Goal: Information Seeking & Learning: Learn about a topic

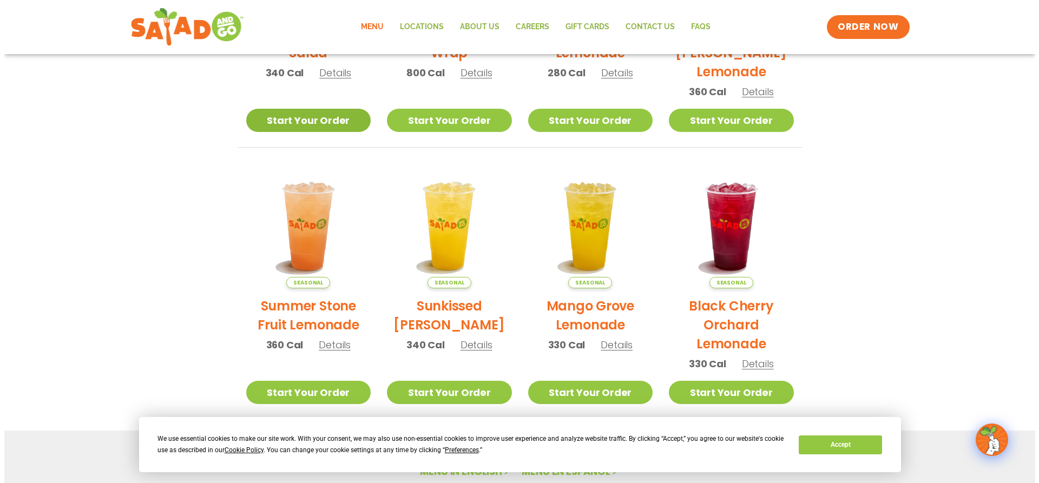
scroll to position [162, 0]
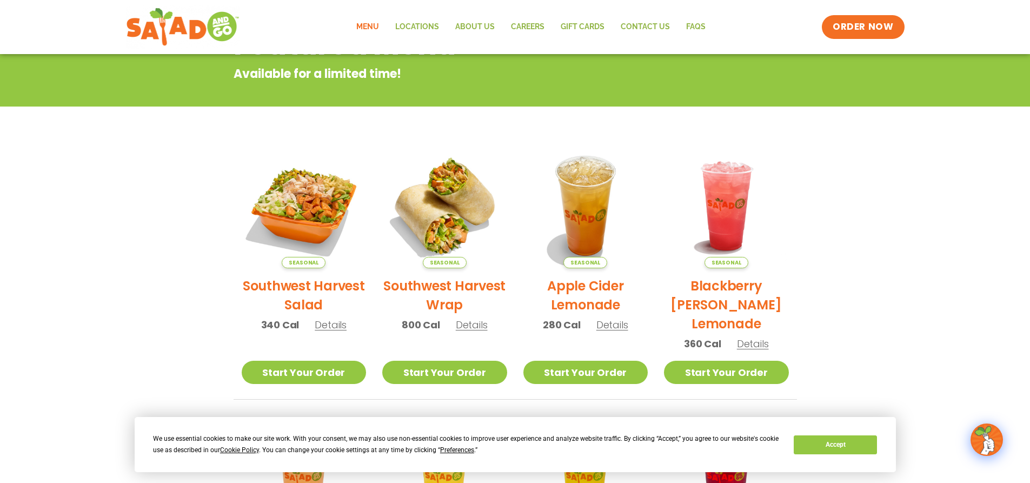
click at [302, 283] on h2 "Southwest Harvest Salad" at bounding box center [304, 295] width 125 height 38
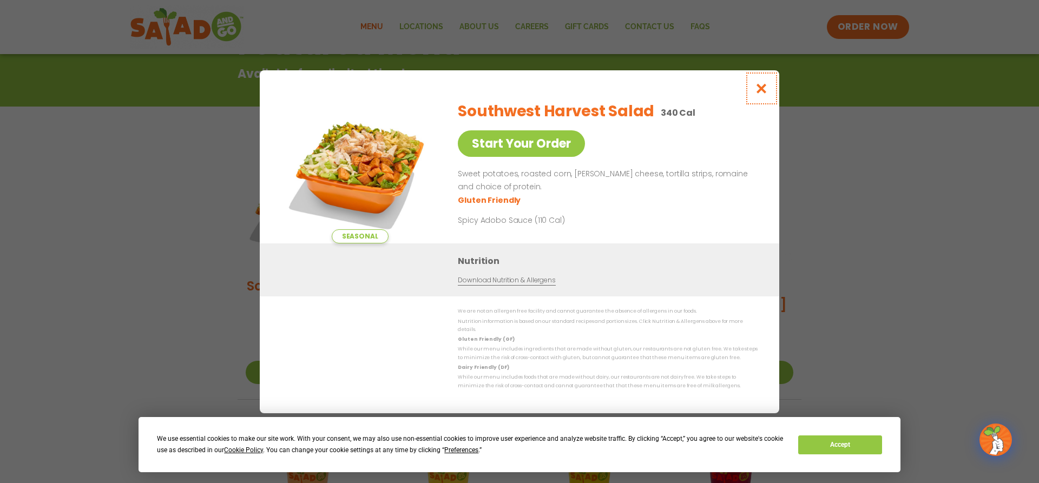
click at [762, 90] on icon "Close modal" at bounding box center [762, 88] width 14 height 11
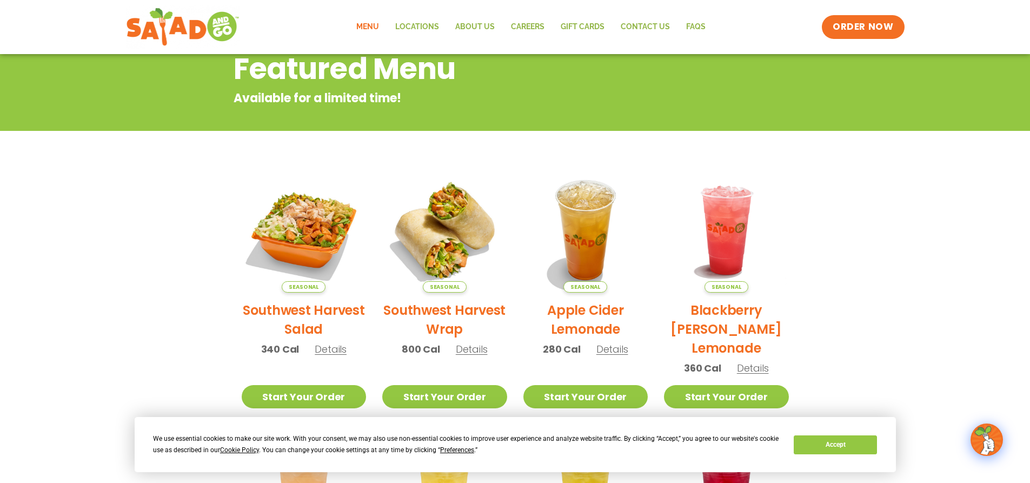
scroll to position [11, 0]
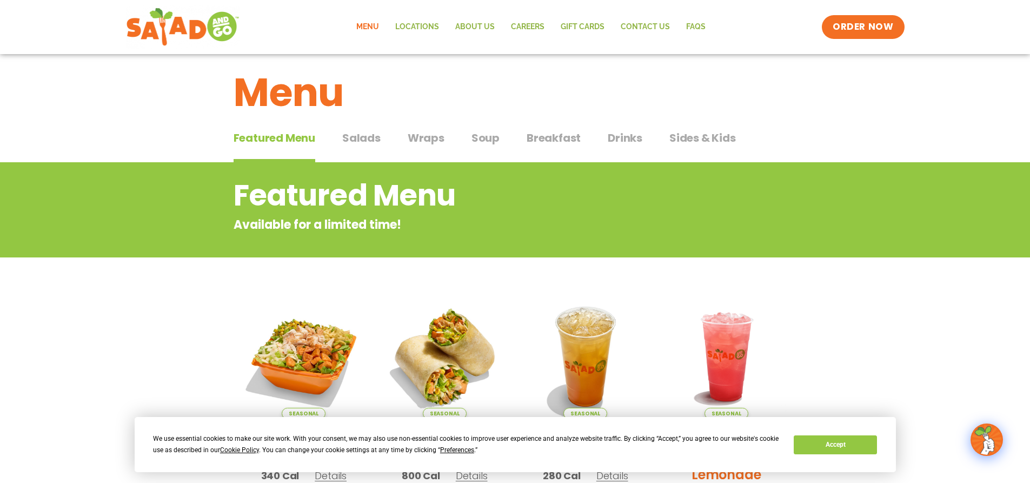
click at [373, 138] on span "Salads" at bounding box center [361, 138] width 38 height 16
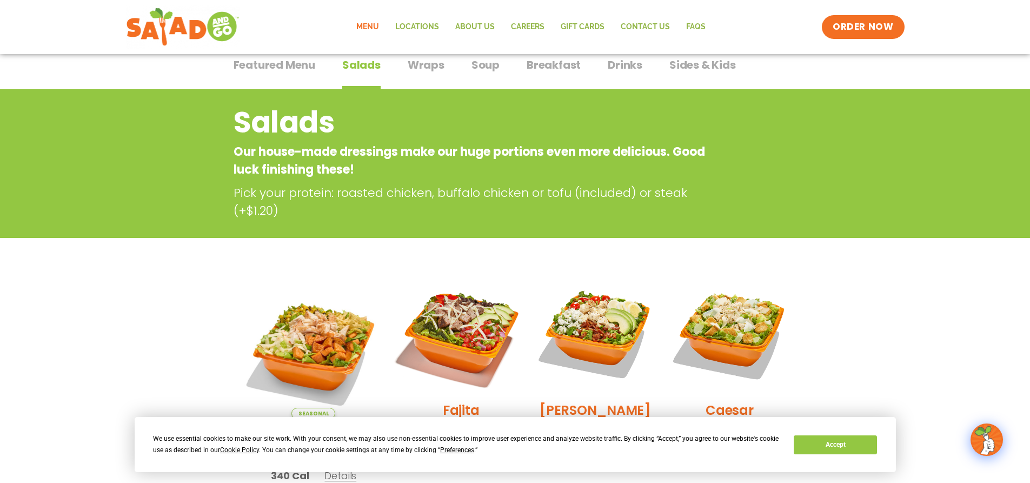
scroll to position [65, 0]
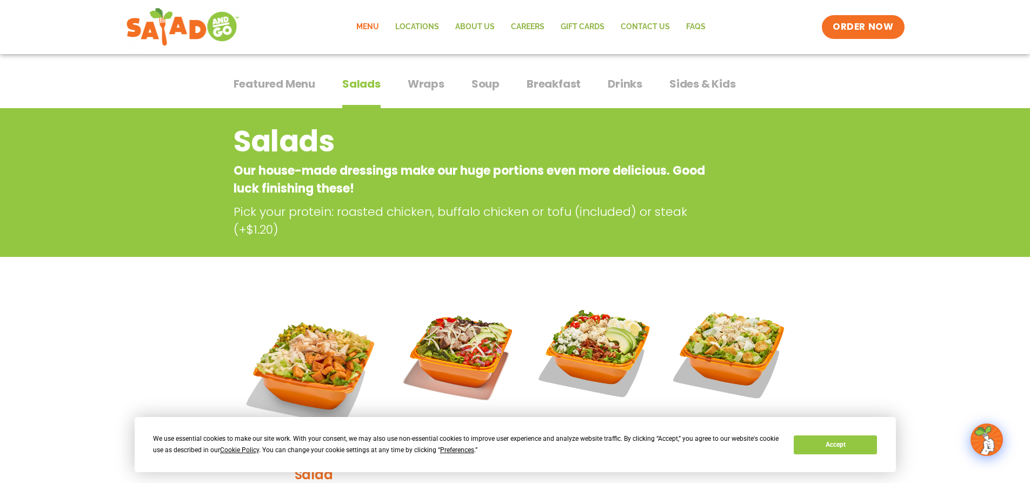
click at [497, 82] on span "Soup" at bounding box center [486, 84] width 28 height 16
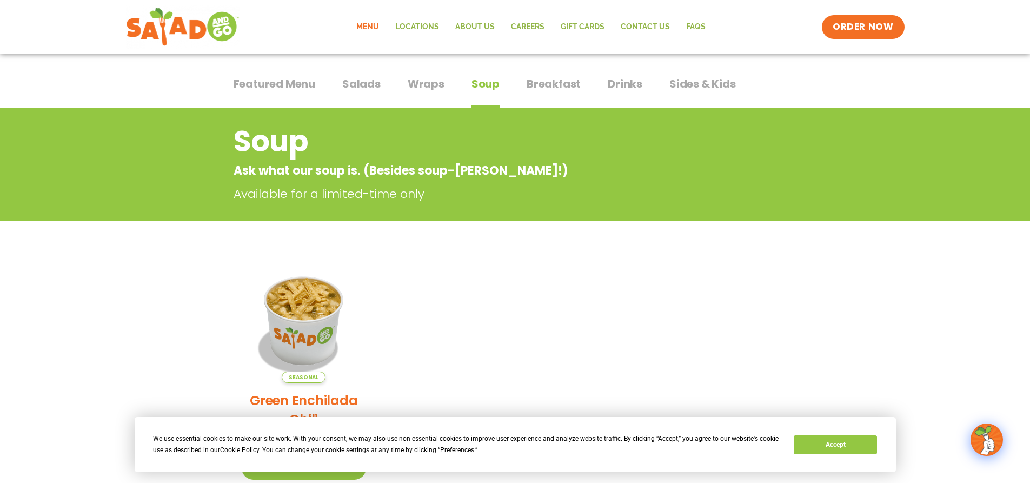
click at [372, 87] on span "Salads" at bounding box center [361, 84] width 38 height 16
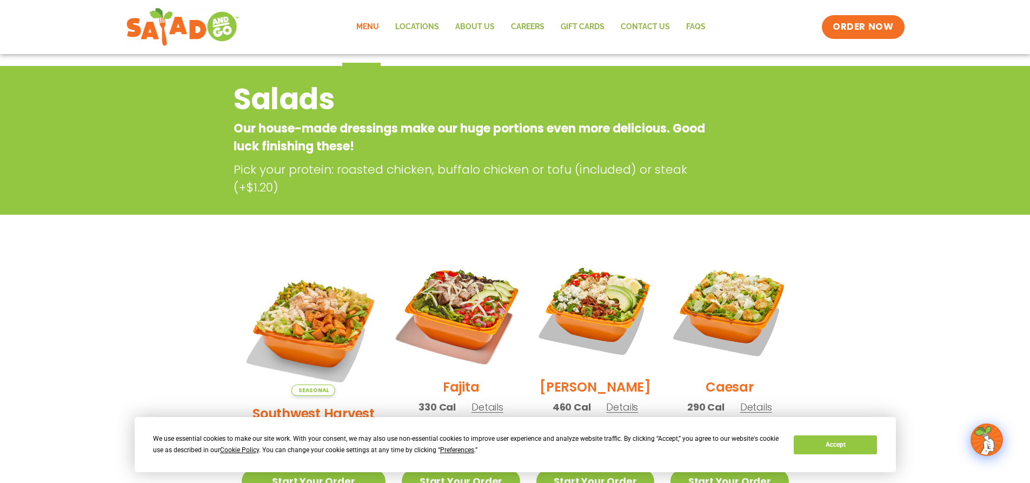
scroll to position [174, 0]
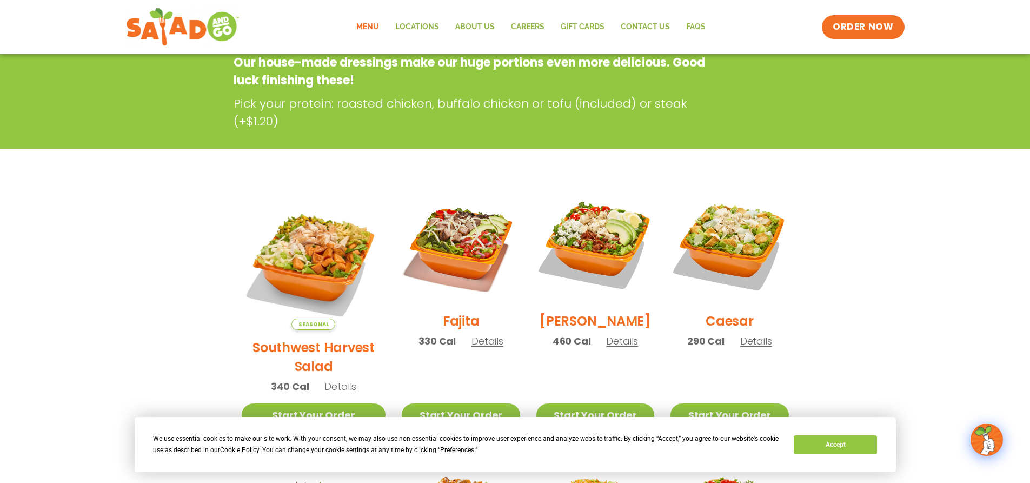
click at [609, 348] on span "Details" at bounding box center [622, 341] width 32 height 14
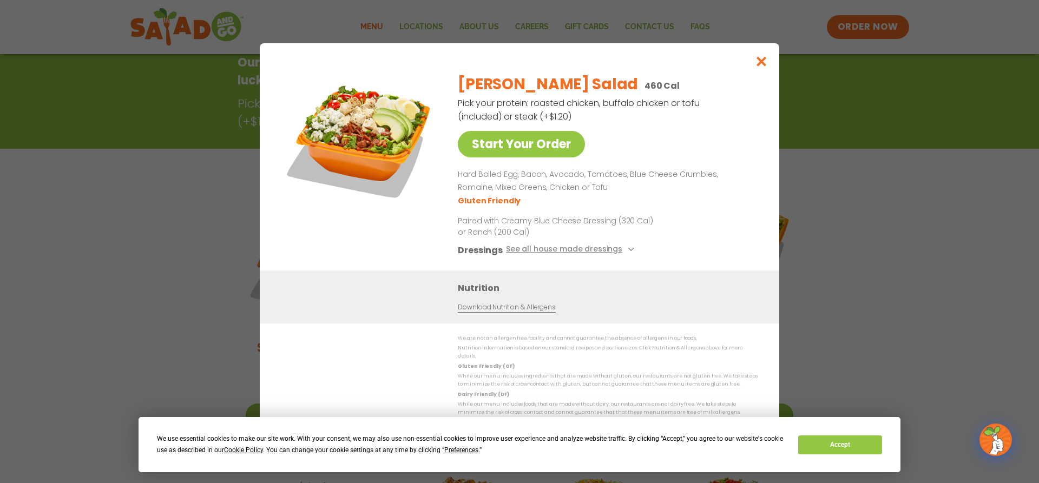
click at [528, 310] on link "Download Nutrition & Allergens" at bounding box center [506, 307] width 97 height 10
click at [844, 442] on button "Accept" at bounding box center [839, 444] width 83 height 19
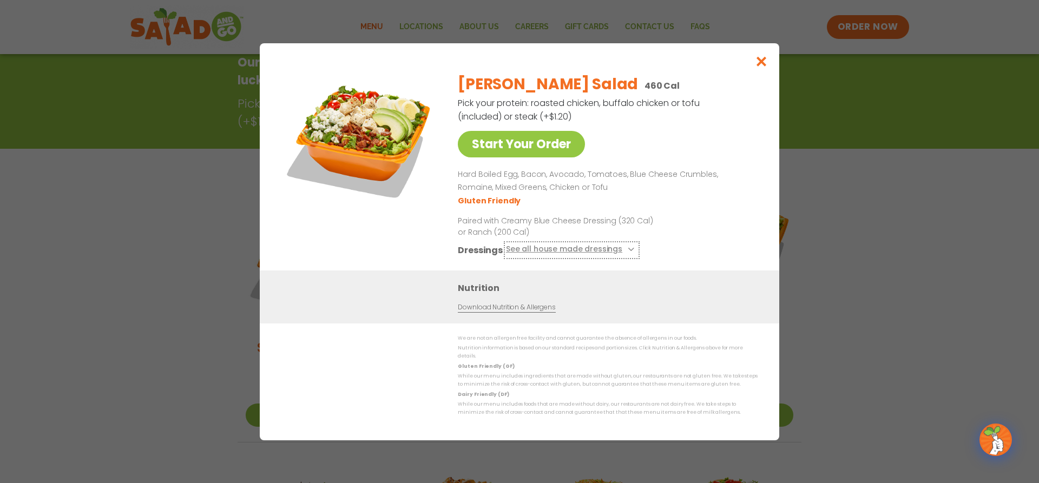
click at [631, 252] on button "See all house made dressings" at bounding box center [571, 250] width 131 height 14
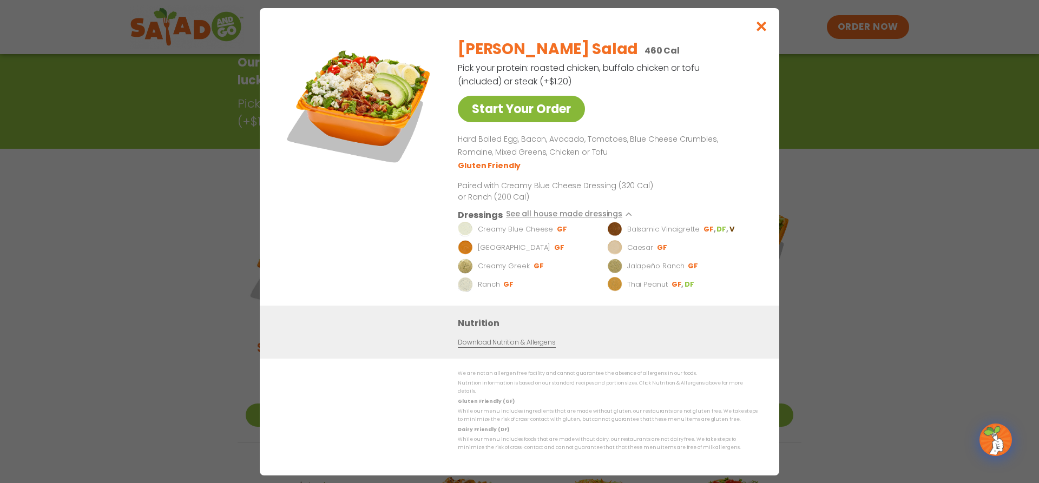
click at [516, 121] on link "Start Your Order" at bounding box center [521, 109] width 127 height 27
click at [763, 32] on icon "Close modal" at bounding box center [762, 26] width 14 height 11
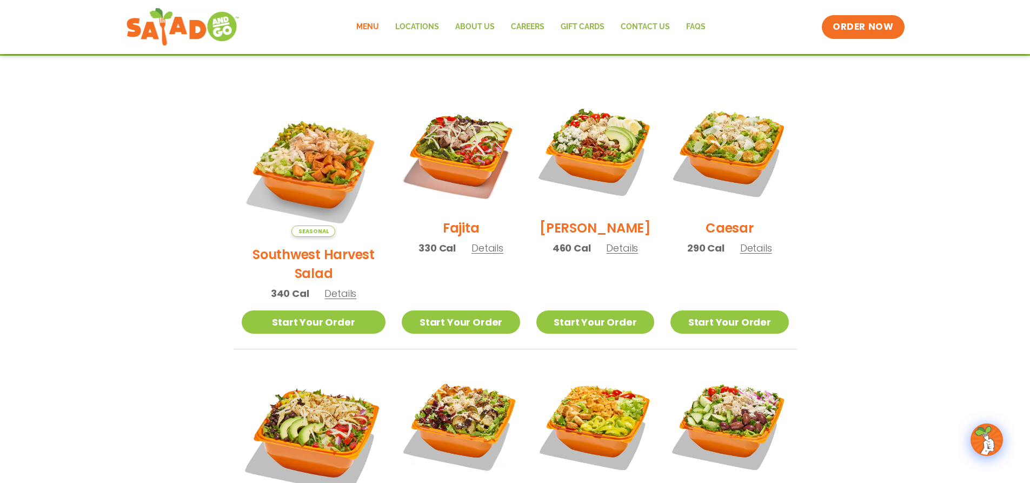
scroll to position [228, 0]
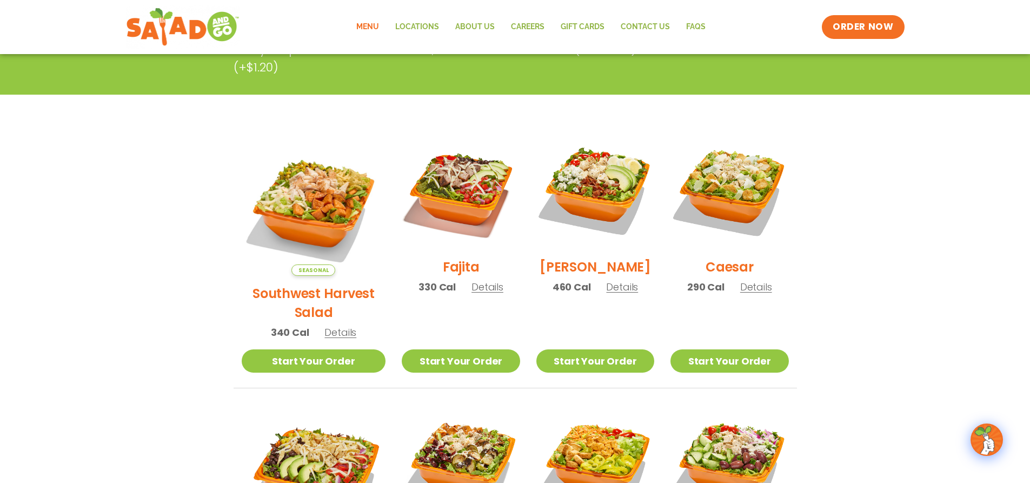
click at [614, 292] on span "Details" at bounding box center [622, 287] width 32 height 14
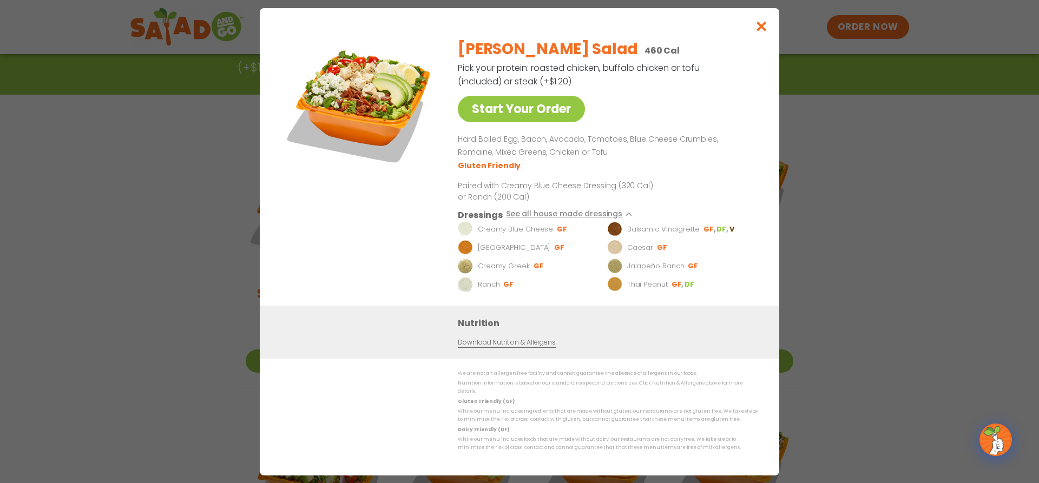
click at [508, 346] on link "Download Nutrition & Allergens" at bounding box center [506, 342] width 97 height 10
click at [761, 27] on icon "Close modal" at bounding box center [762, 26] width 14 height 11
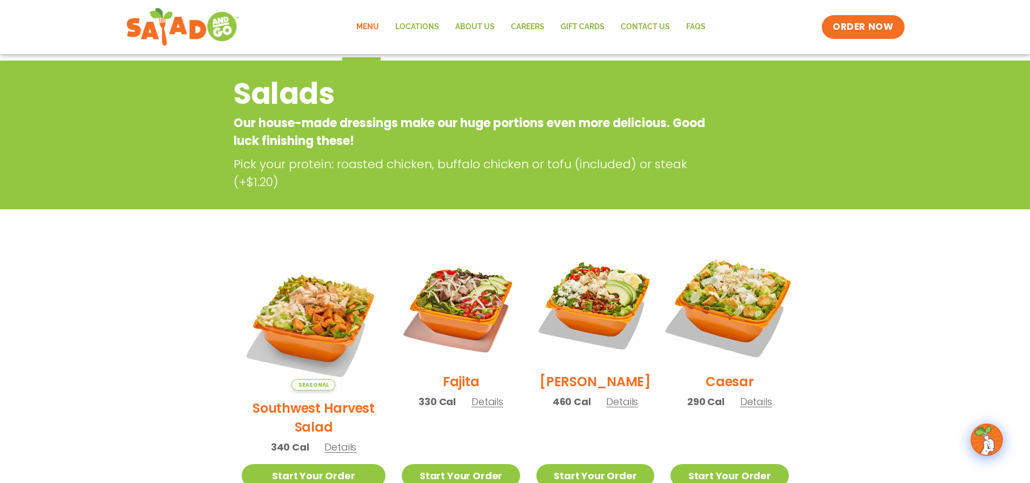
scroll to position [0, 0]
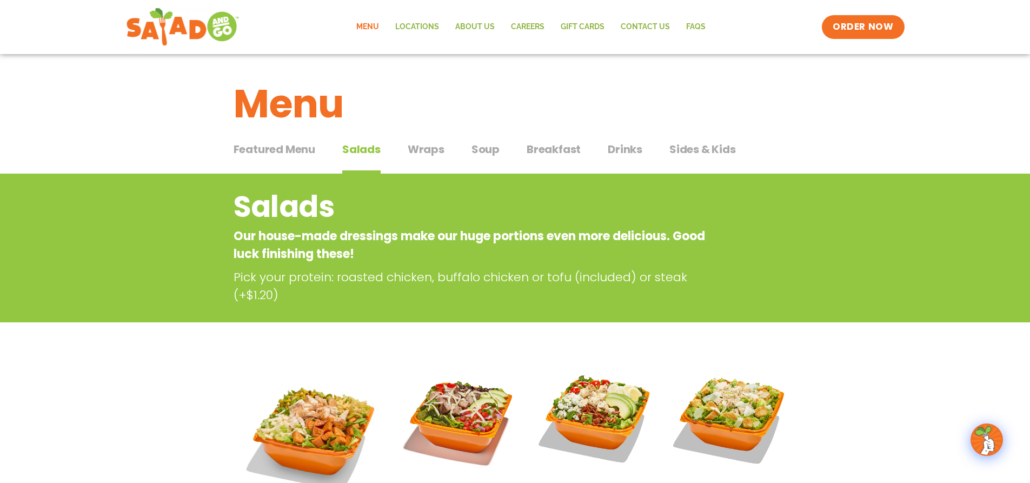
click at [562, 152] on span "Breakfast" at bounding box center [554, 149] width 54 height 16
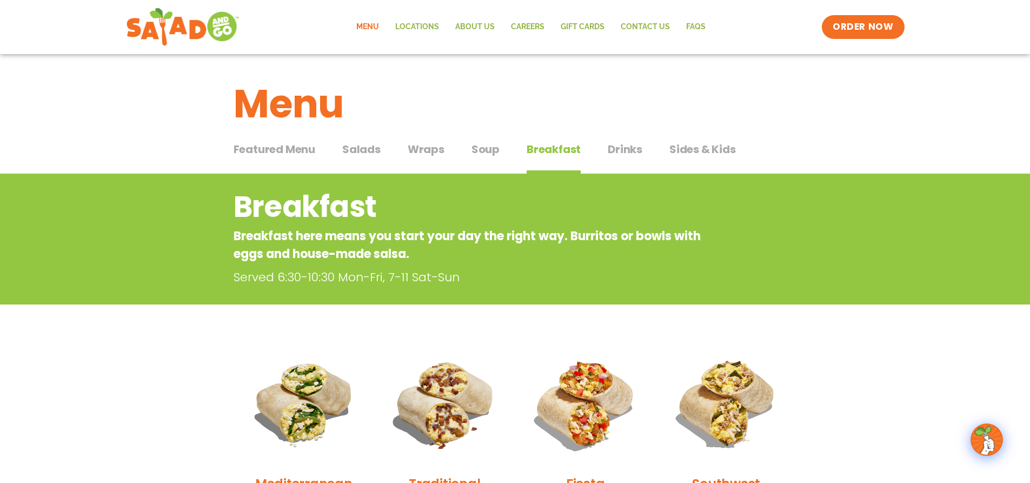
click at [373, 155] on span "Salads" at bounding box center [361, 149] width 38 height 16
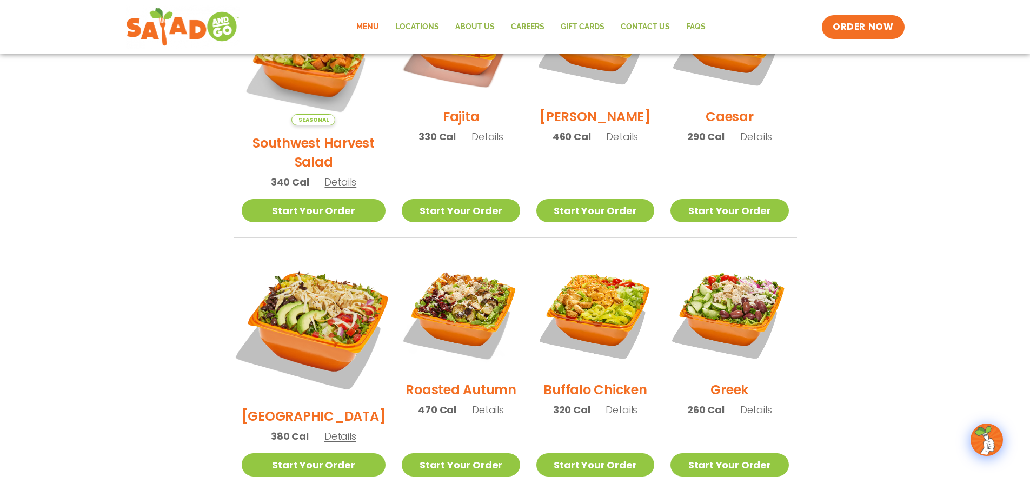
scroll to position [379, 0]
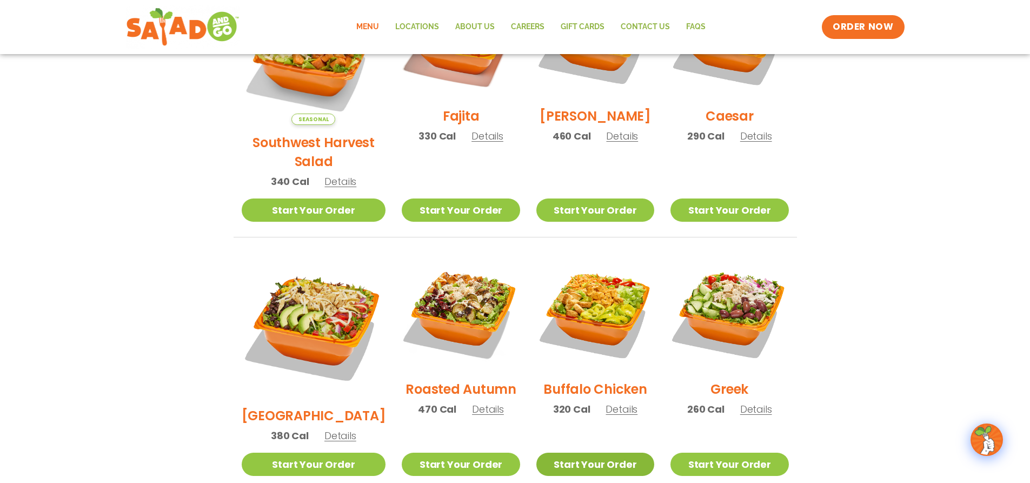
click at [585, 453] on link "Start Your Order" at bounding box center [596, 464] width 118 height 23
